Goal: Check status: Check status

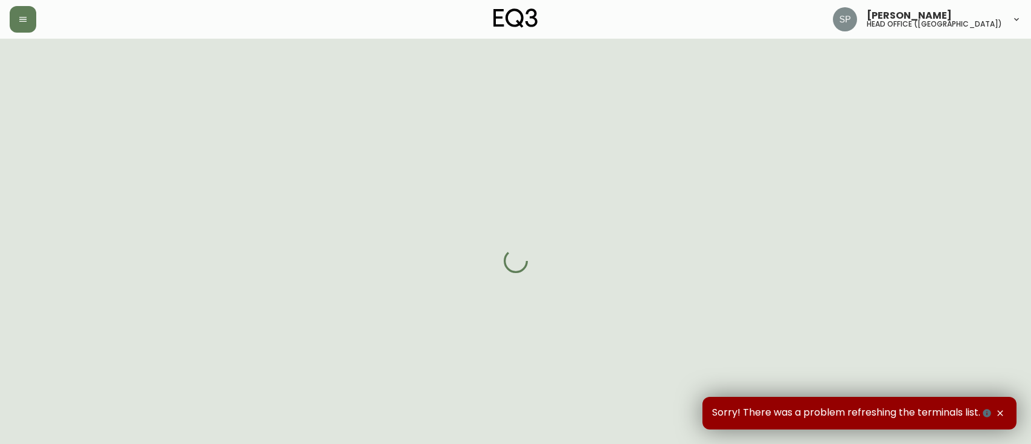
select select "FULLY_SHIPPED"
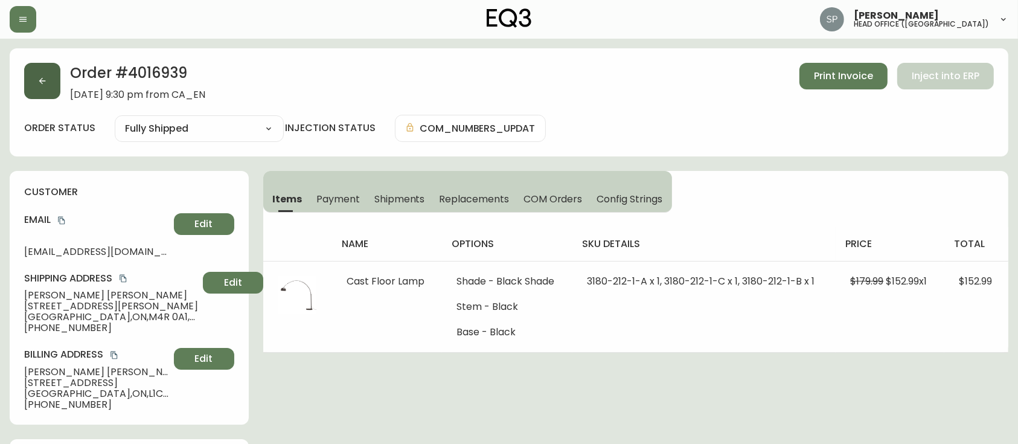
click at [37, 86] on button "button" at bounding box center [42, 81] width 36 height 36
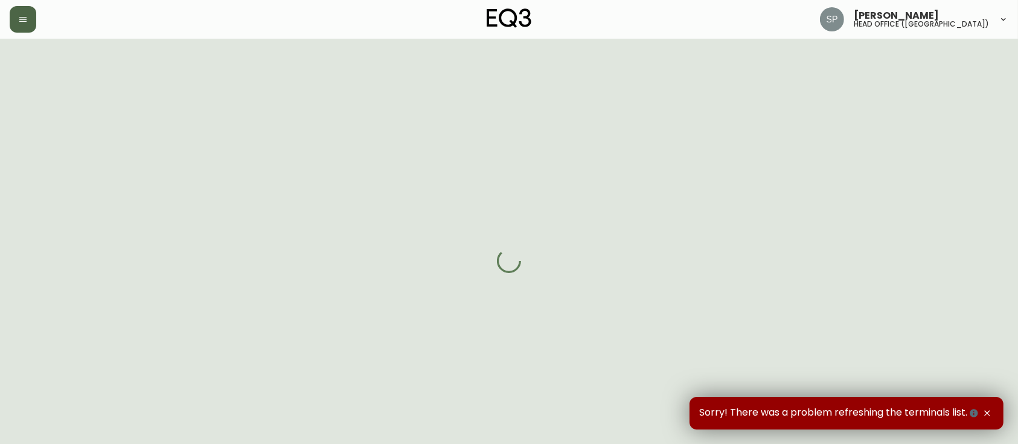
select select "FULLY_SHIPPED"
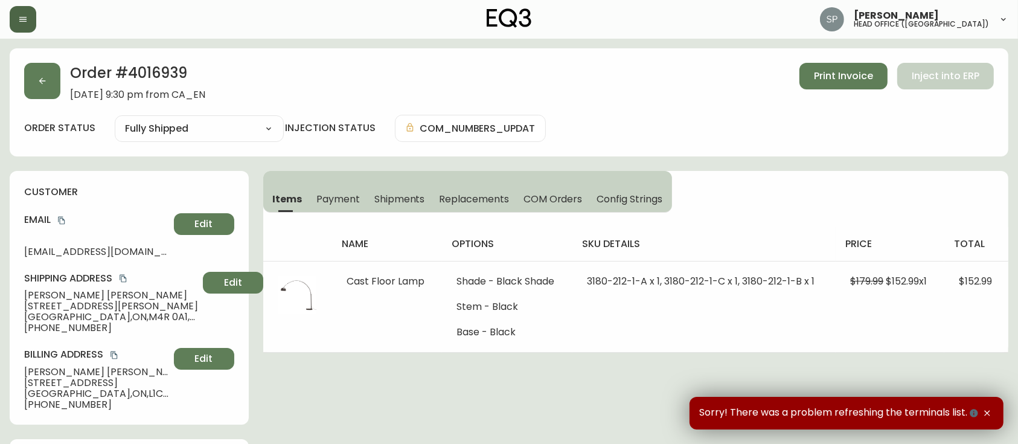
click at [22, 16] on icon "button" at bounding box center [23, 19] width 10 height 10
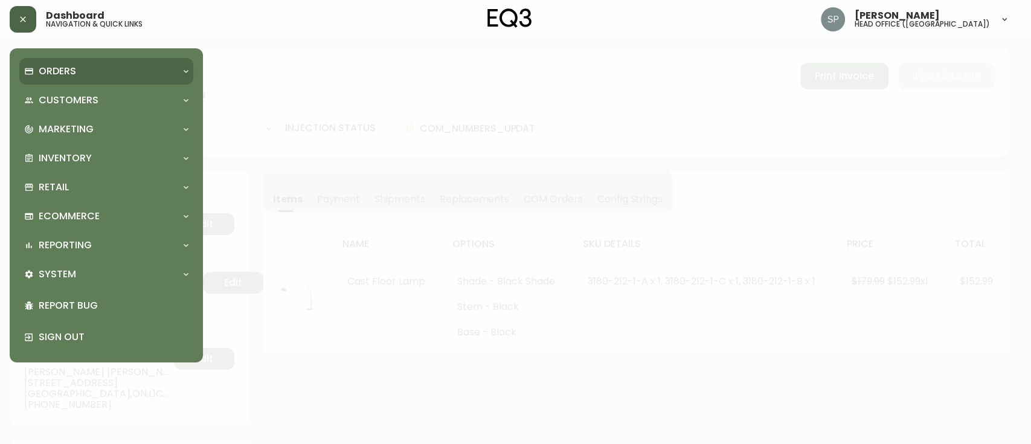
drag, startPoint x: 44, startPoint y: 75, endPoint x: 53, endPoint y: 88, distance: 15.6
click at [45, 75] on p "Orders" at bounding box center [57, 71] width 37 height 13
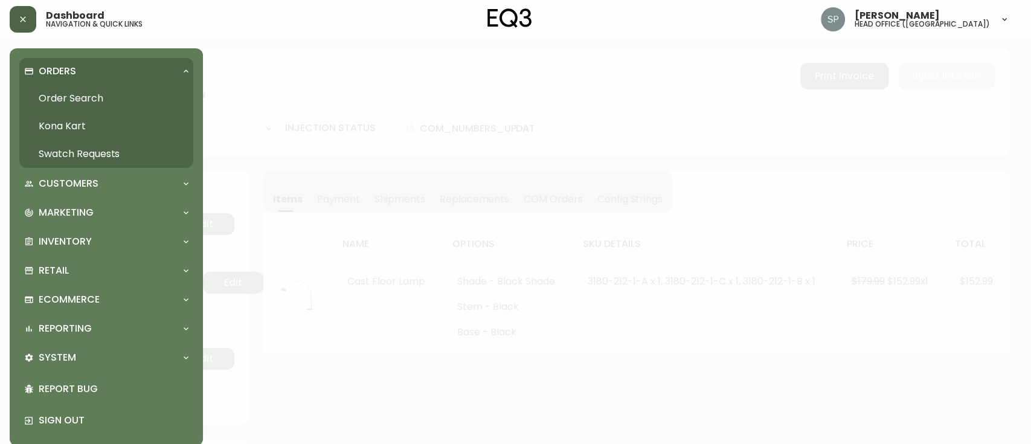
drag, startPoint x: 65, startPoint y: 104, endPoint x: 77, endPoint y: 105, distance: 12.1
click at [65, 104] on link "Order Search" at bounding box center [106, 99] width 174 height 28
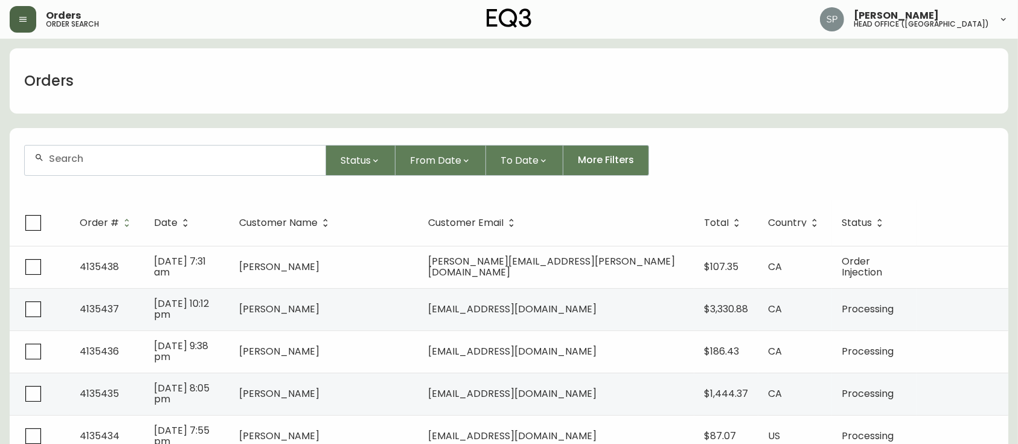
click at [144, 155] on input "text" at bounding box center [182, 158] width 267 height 11
paste input "4134374"
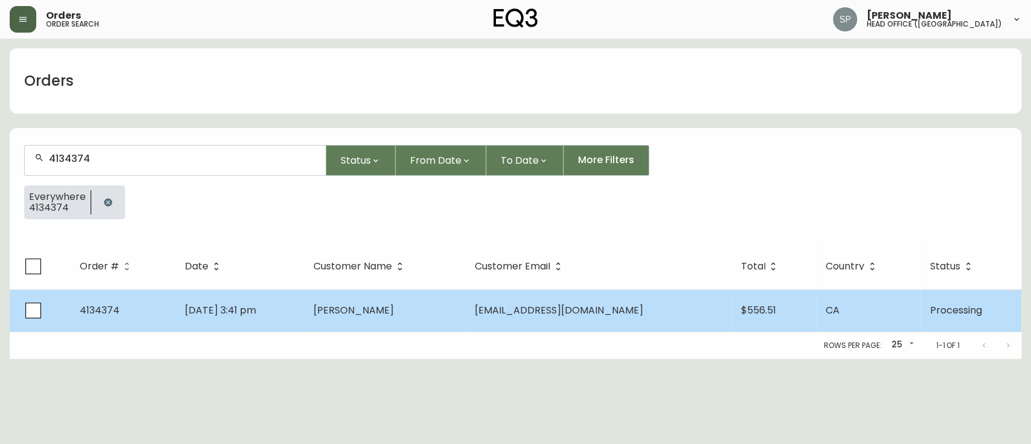
type input "4134374"
click at [304, 302] on td "[DATE] 3:41 pm" at bounding box center [239, 310] width 129 height 42
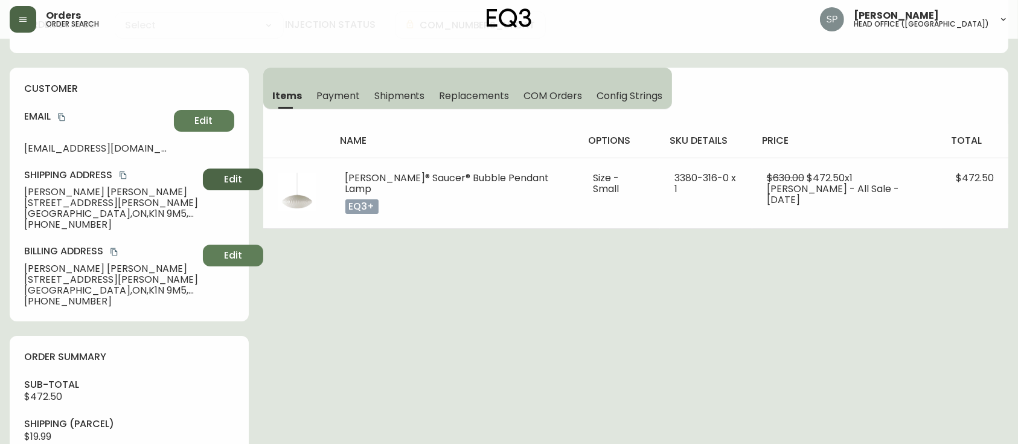
type input "Processing"
select select "PROCESSING"
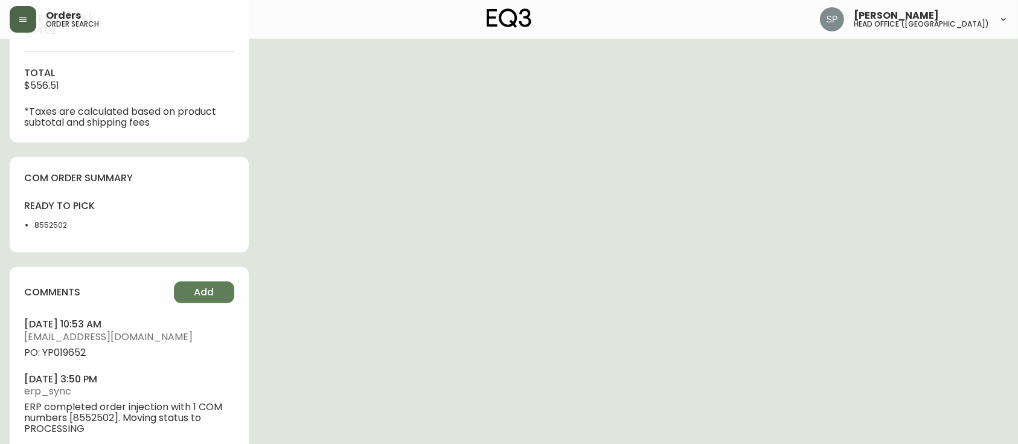
scroll to position [577, 0]
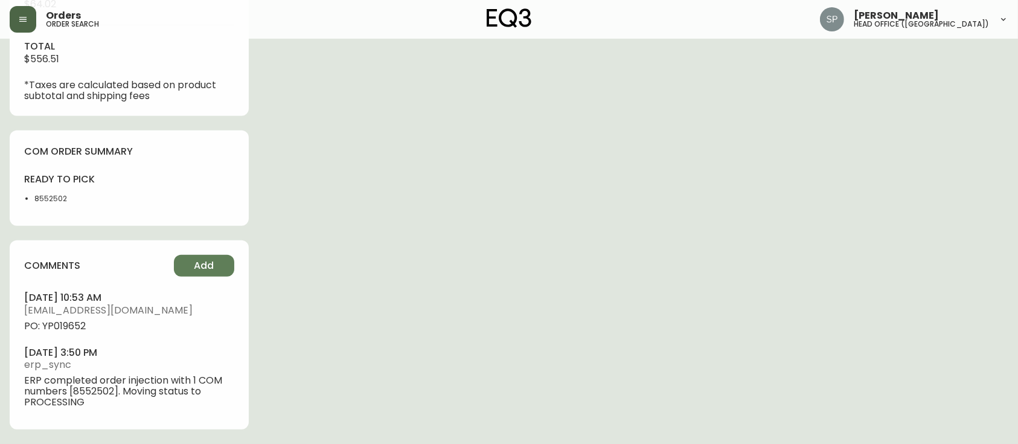
click at [61, 327] on span "PO: YP019652" at bounding box center [129, 326] width 210 height 11
copy span "YP019652"
